Goal: Task Accomplishment & Management: Manage account settings

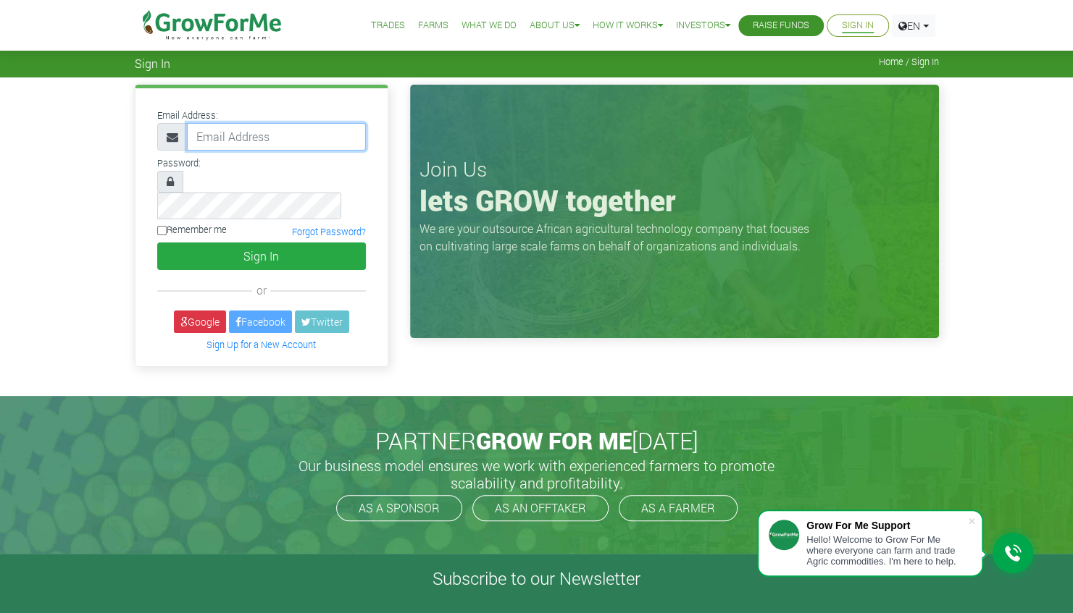
type input "[PERSON_NAME][EMAIL_ADDRESS][DOMAIN_NAME]"
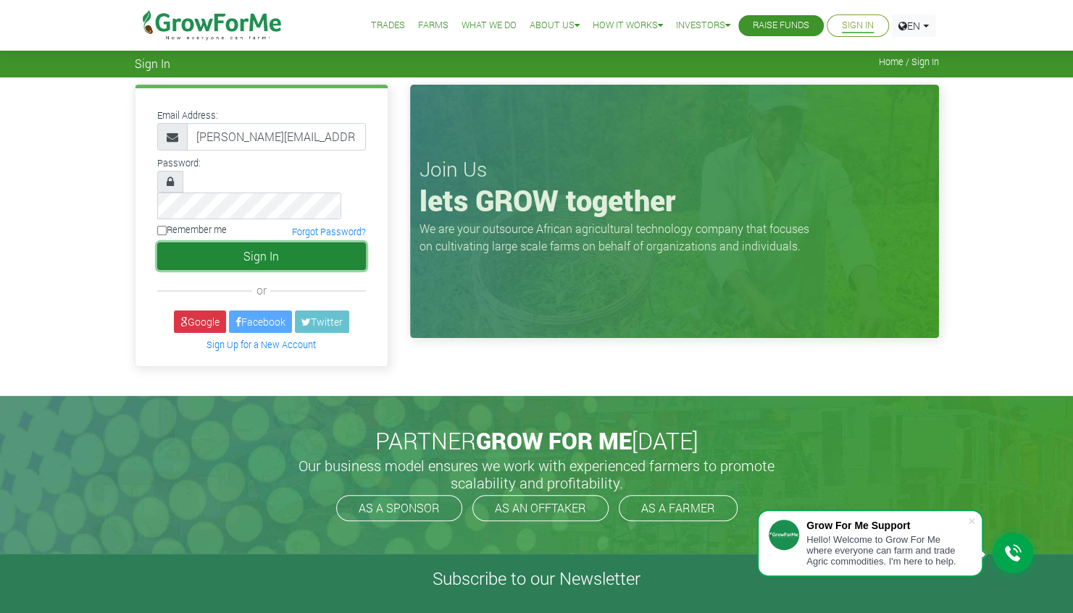
click at [288, 243] on button "Sign In" at bounding box center [261, 257] width 209 height 28
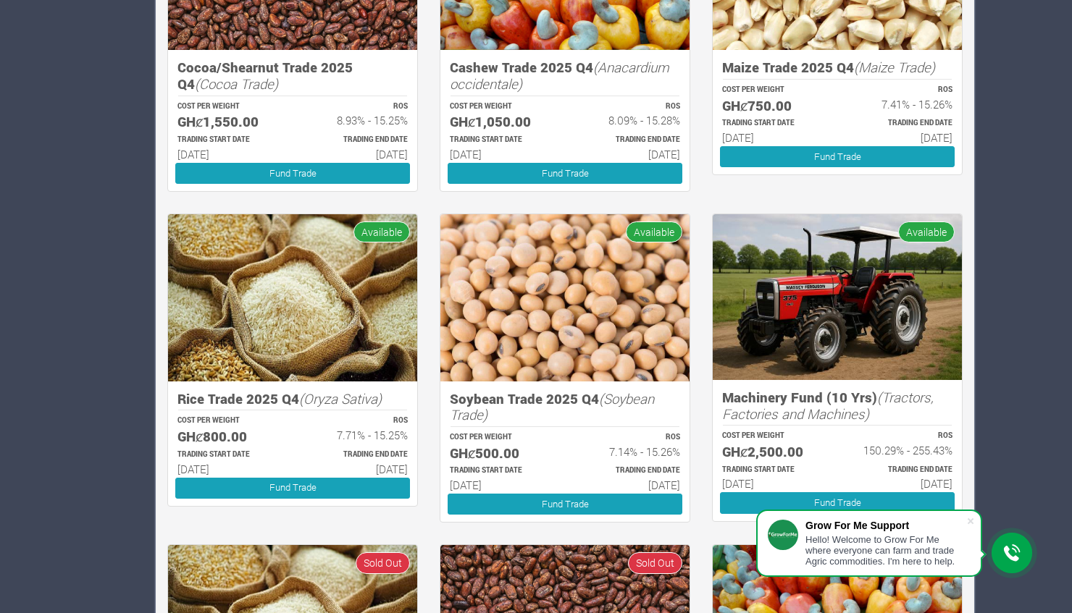
scroll to position [1339, 0]
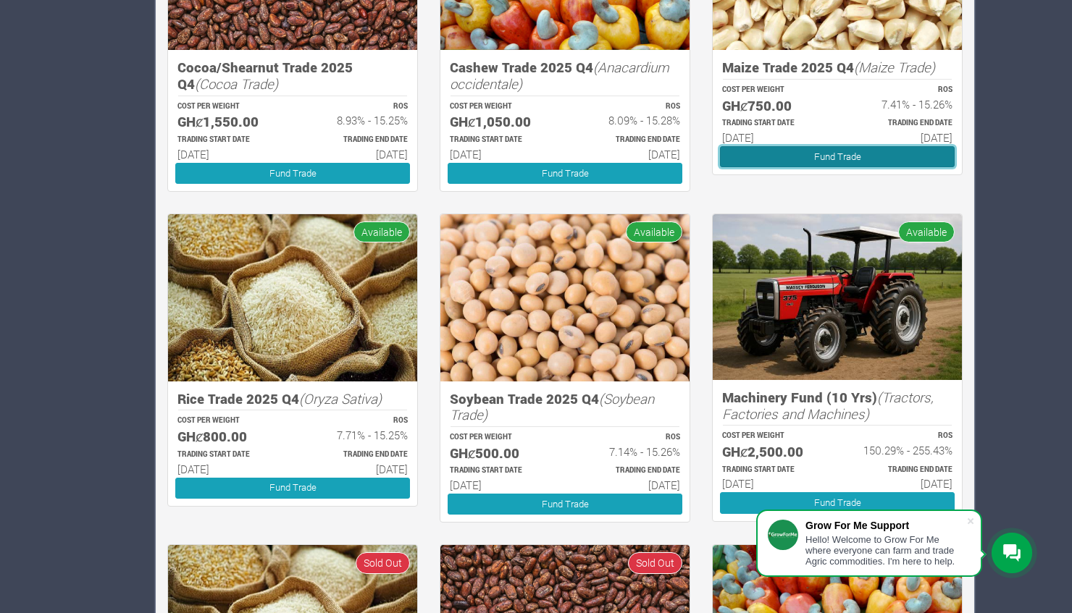
click at [769, 149] on link "Fund Trade" at bounding box center [837, 156] width 235 height 21
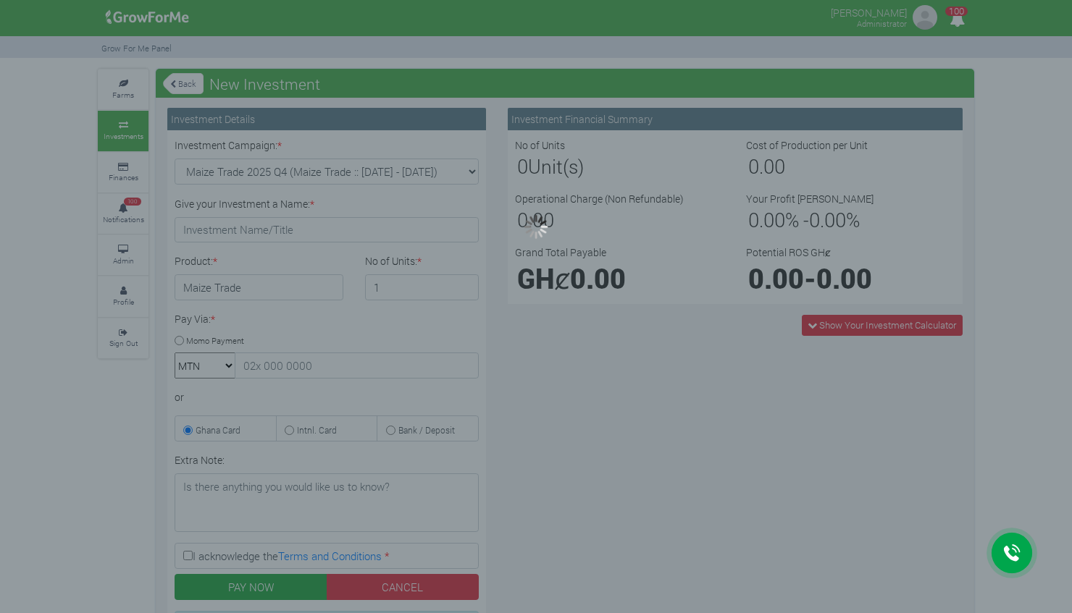
type input "1"
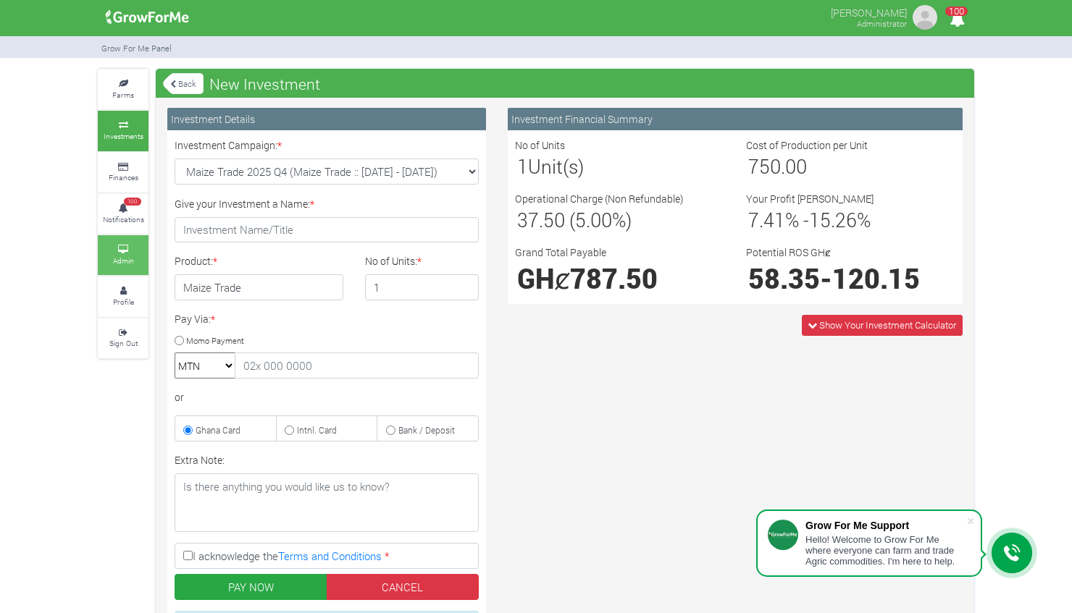
click at [120, 251] on icon at bounding box center [122, 249] width 43 height 7
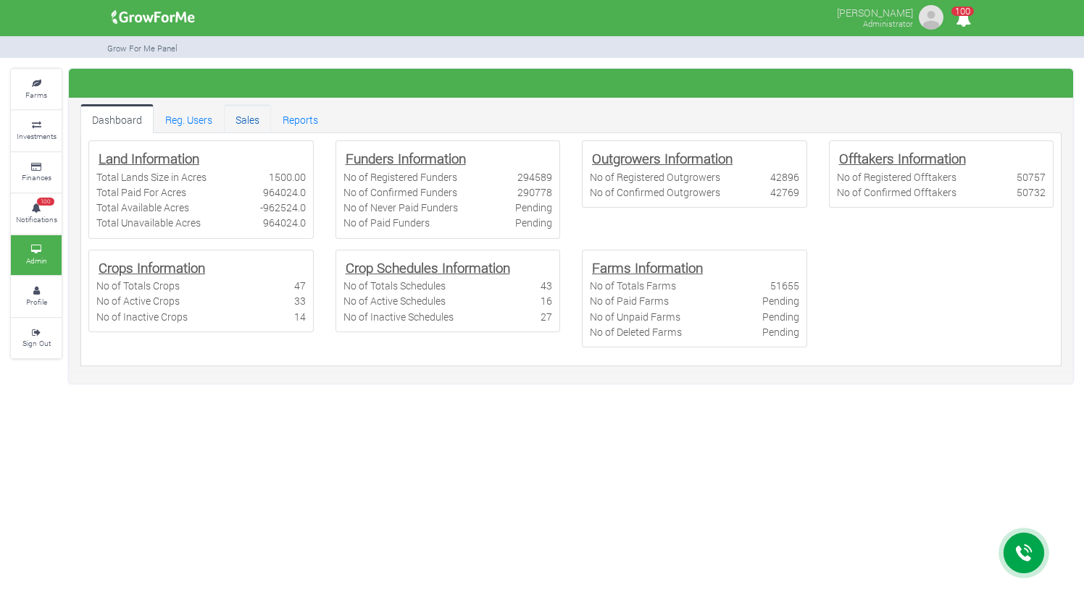
click at [246, 114] on link "Sales" at bounding box center [247, 118] width 47 height 29
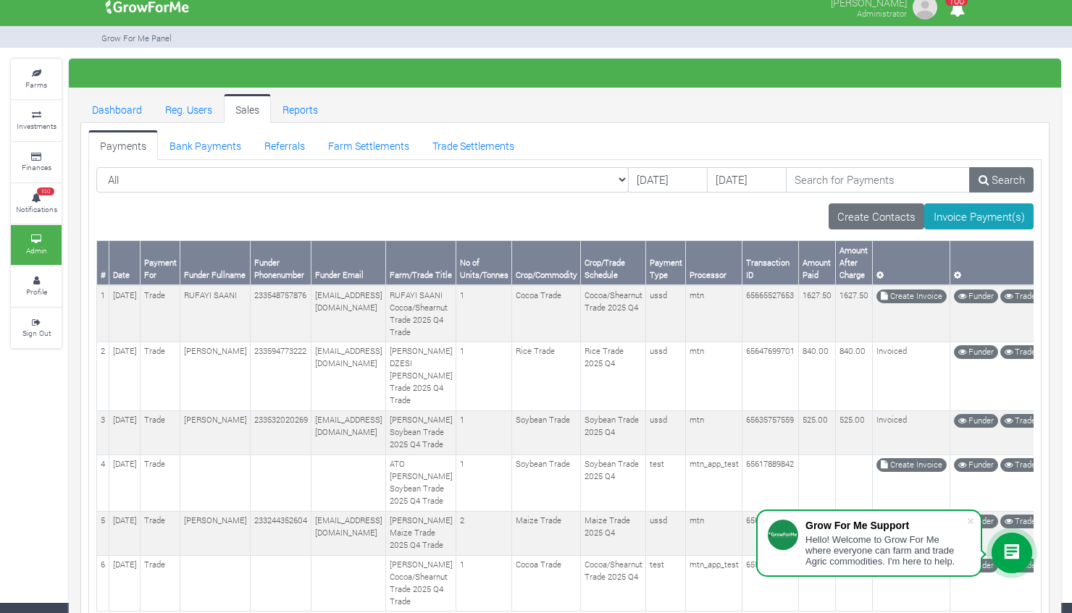
scroll to position [7, 0]
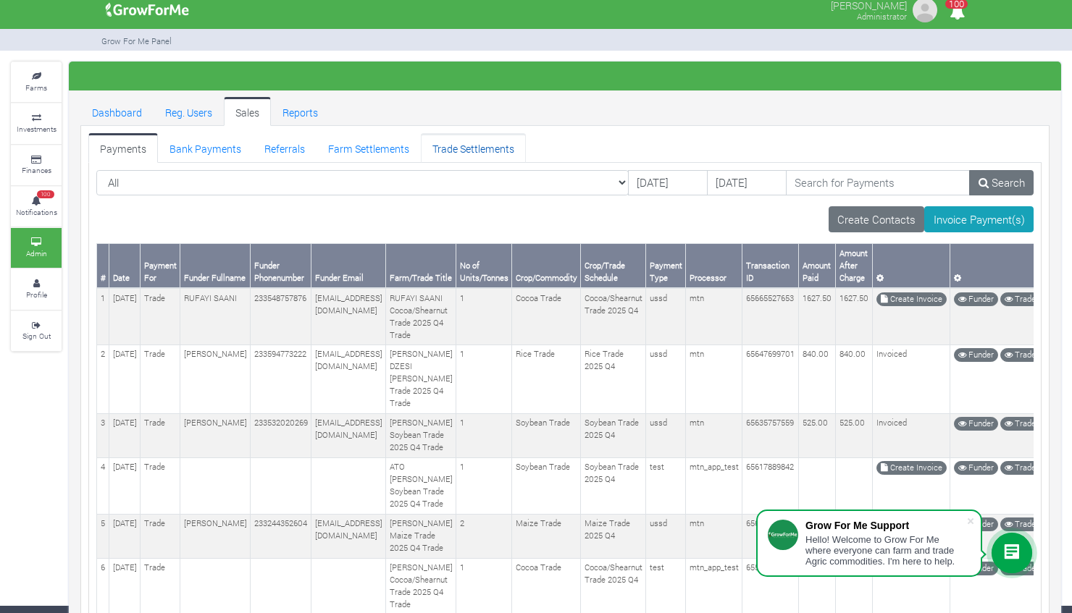
click at [465, 145] on link "Trade Settlements" at bounding box center [473, 147] width 105 height 29
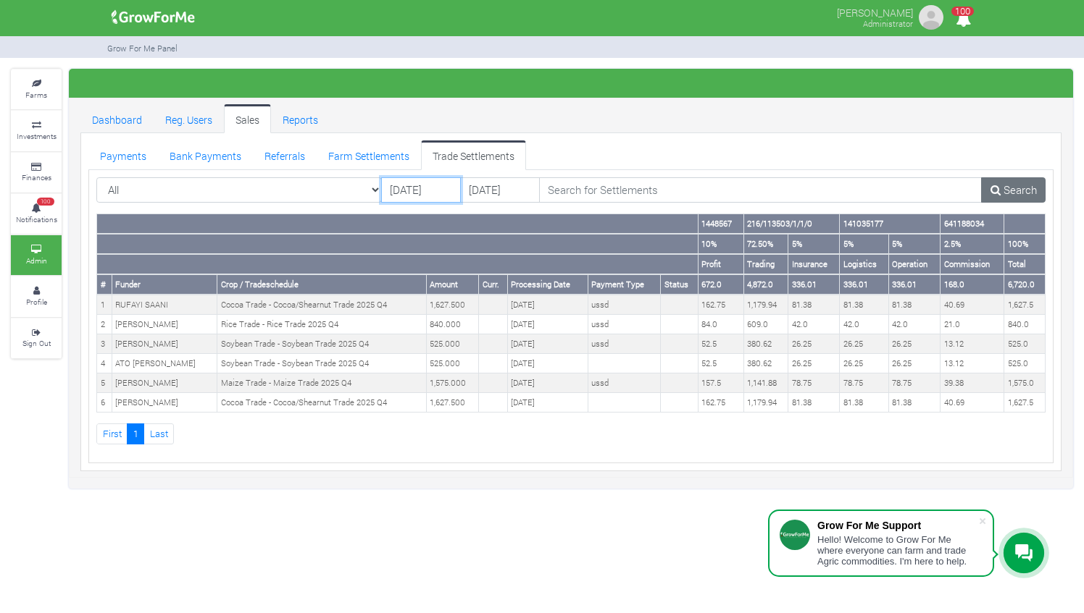
click at [400, 190] on input "[DATE]" at bounding box center [421, 190] width 80 height 26
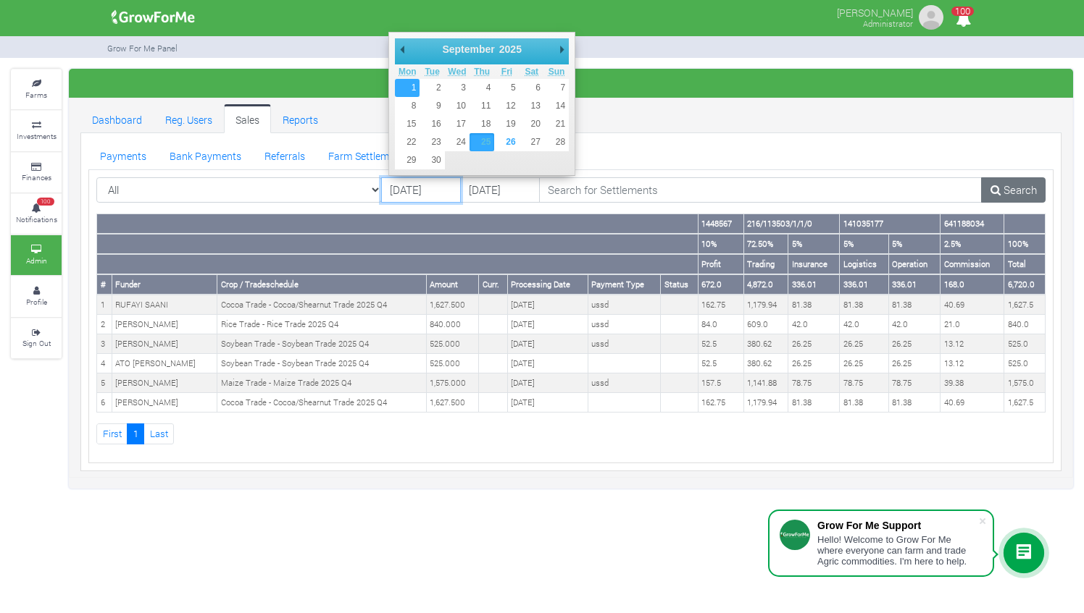
type input "[DATE]"
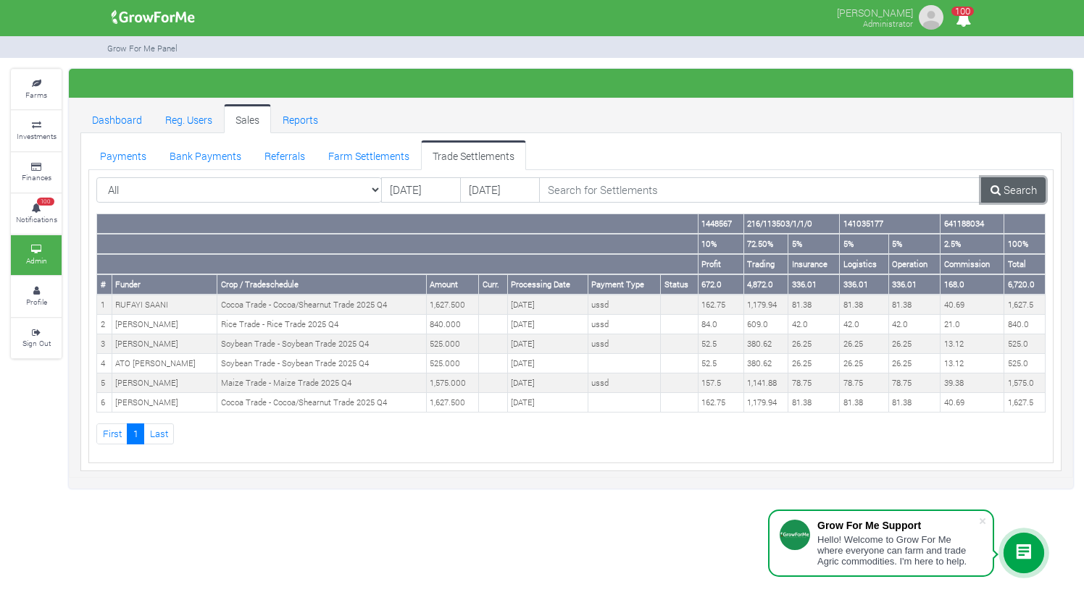
click at [996, 188] on icon at bounding box center [995, 190] width 10 height 11
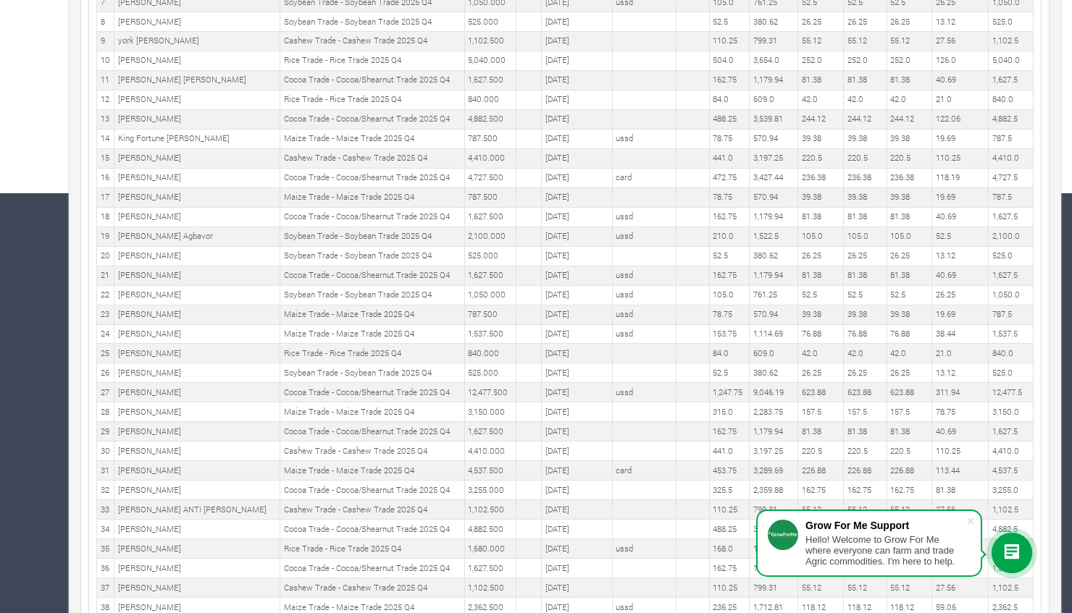
scroll to position [420, 0]
